Goal: Task Accomplishment & Management: Manage account settings

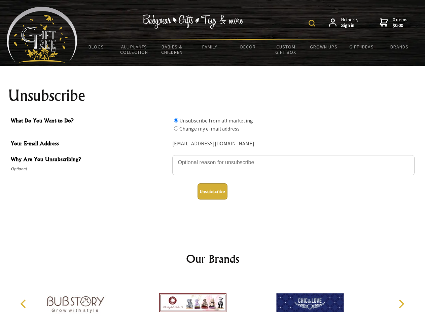
click at [313, 23] on img at bounding box center [312, 23] width 7 height 7
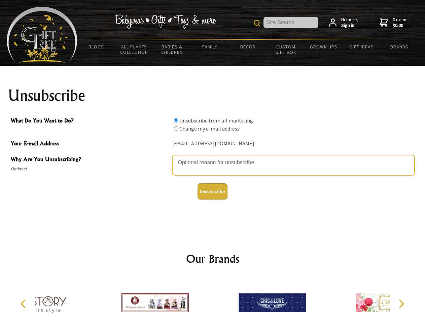
click at [213, 158] on textarea "Why Are You Unsubscribing?" at bounding box center [293, 165] width 242 height 20
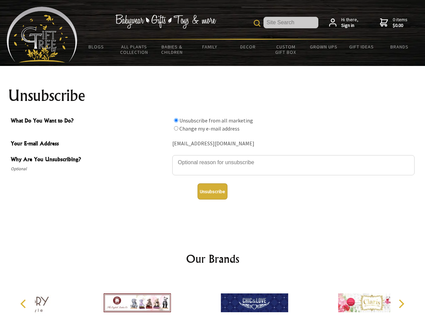
click at [176, 120] on input "What Do You Want to Do?" at bounding box center [176, 120] width 4 height 4
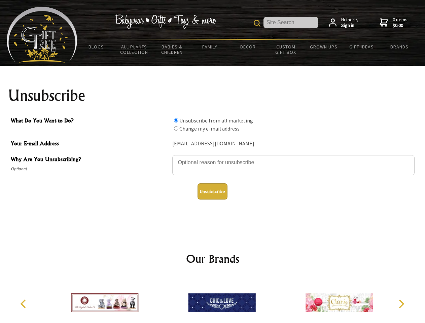
click at [176, 128] on input "What Do You Want to Do?" at bounding box center [176, 128] width 4 height 4
radio input "true"
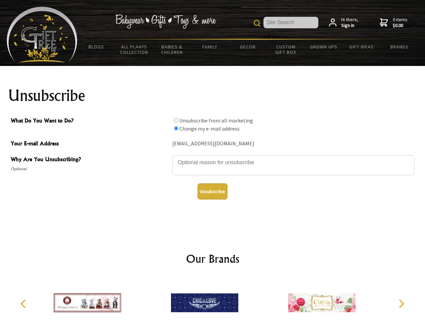
click at [212, 192] on button "Unsubscribe" at bounding box center [213, 191] width 30 height 16
click at [24, 304] on icon "Previous" at bounding box center [24, 304] width 9 height 9
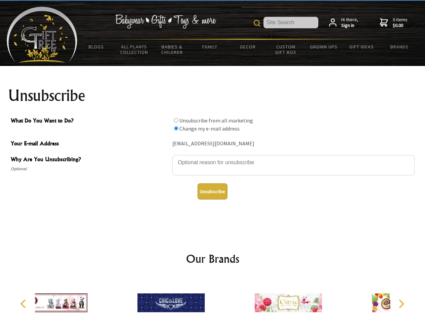
click at [401, 304] on icon "Next" at bounding box center [400, 304] width 9 height 9
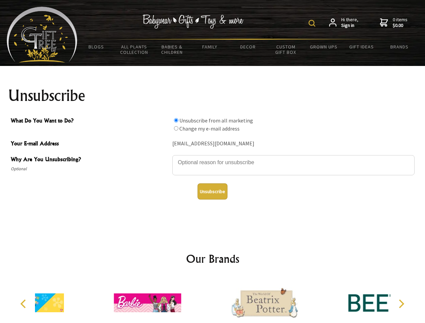
click at [313, 23] on img at bounding box center [312, 23] width 7 height 7
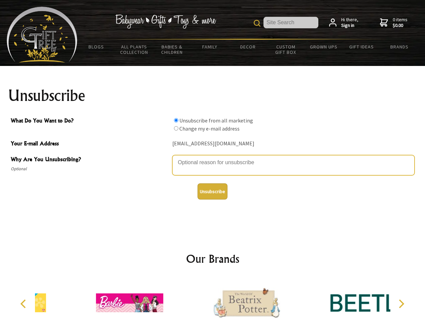
click at [213, 158] on textarea "Why Are You Unsubscribing?" at bounding box center [293, 165] width 242 height 20
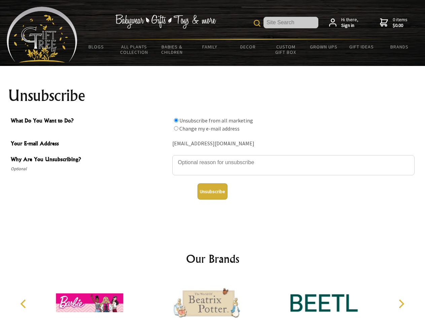
click at [176, 120] on input "What Do You Want to Do?" at bounding box center [176, 120] width 4 height 4
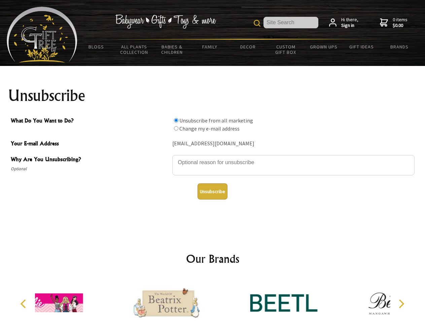
click at [176, 128] on input "What Do You Want to Do?" at bounding box center [176, 128] width 4 height 4
radio input "true"
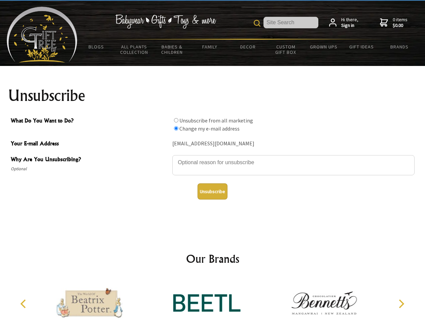
click at [212, 192] on button "Unsubscribe" at bounding box center [213, 191] width 30 height 16
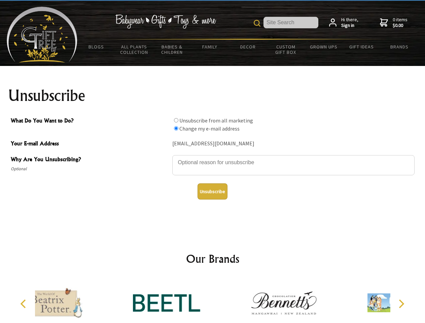
click at [225, 300] on div at bounding box center [283, 304] width 117 height 53
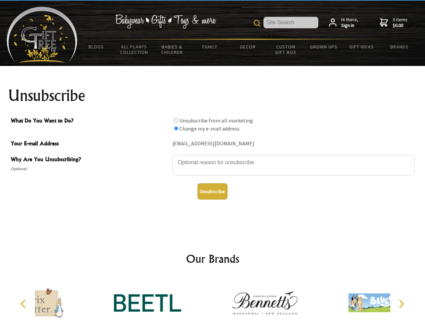
click at [24, 304] on icon "Previous" at bounding box center [24, 304] width 9 height 9
click at [401, 304] on icon "Next" at bounding box center [400, 304] width 9 height 9
